Goal: Check status: Check status

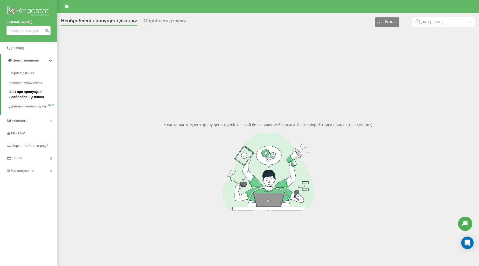
click at [28, 94] on span "Звіт про пропущені необроблені дзвінки" at bounding box center [31, 94] width 45 height 10
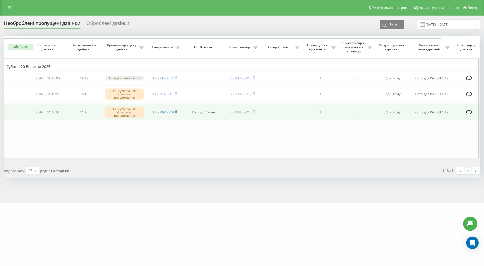
click at [175, 113] on icon at bounding box center [176, 111] width 2 height 3
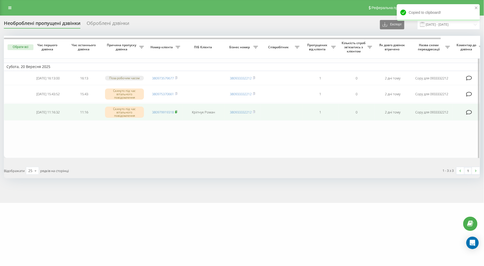
click at [175, 113] on icon at bounding box center [176, 111] width 2 height 3
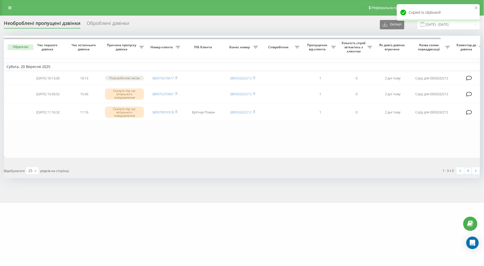
click at [13, 4] on div "Реферальна програма Налаштування профілю Вихід" at bounding box center [242, 8] width 484 height 16
click at [11, 4] on link at bounding box center [9, 7] width 9 height 7
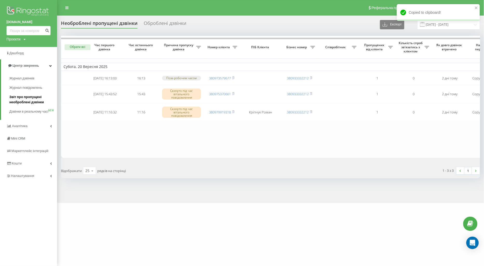
click at [27, 99] on span "Звіт про пропущені необроблені дзвінки" at bounding box center [31, 99] width 45 height 10
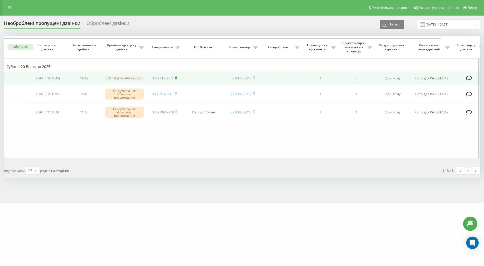
click at [177, 79] on rect at bounding box center [176, 78] width 2 height 2
